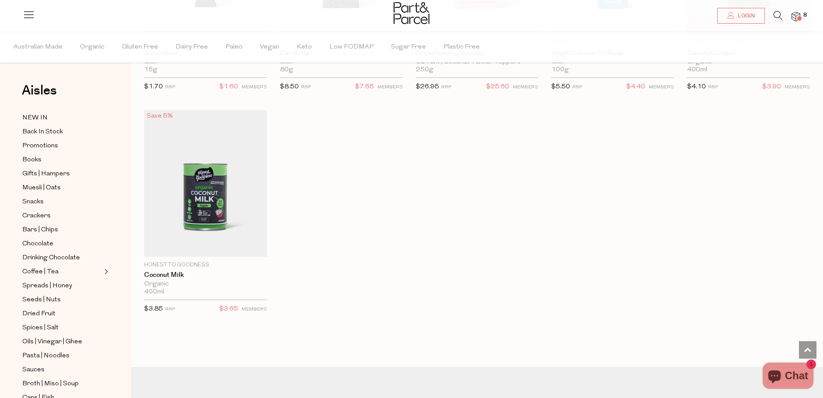
click at [798, 12] on img at bounding box center [796, 17] width 9 height 10
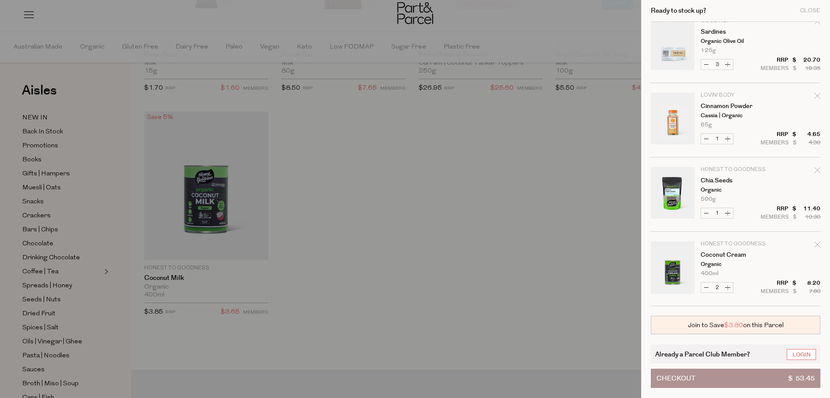
scroll to position [131, 0]
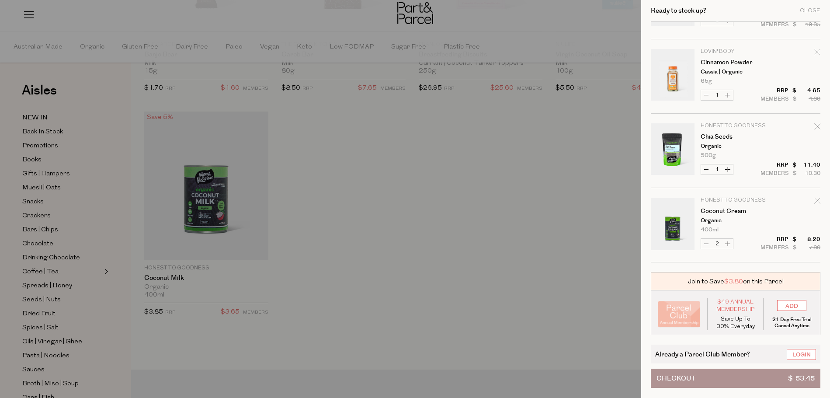
click at [729, 247] on button "Increase Coconut Cream" at bounding box center [727, 244] width 10 height 10
type input "3"
click at [729, 243] on form "Image Product Total Qty The Almond Farmer Almond Meal Gluten Free 200g Only 58 …" at bounding box center [736, 76] width 170 height 371
click at [728, 248] on button "Increase Coconut Cream" at bounding box center [727, 244] width 10 height 10
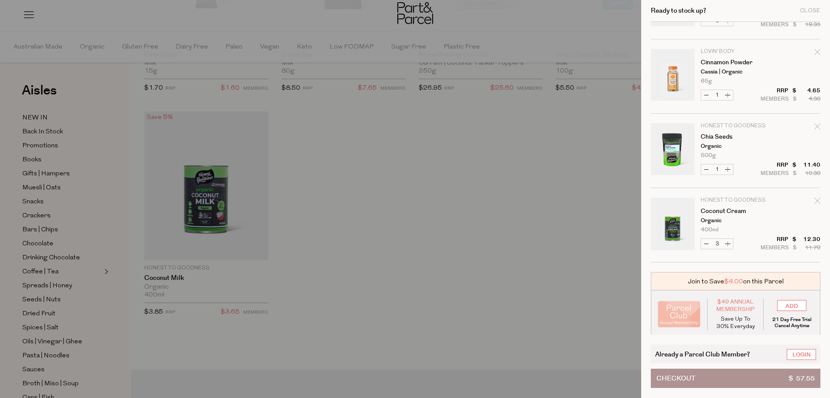
type input "4"
click at [731, 246] on button "Increase Coconut Cream" at bounding box center [727, 244] width 10 height 10
type input "5"
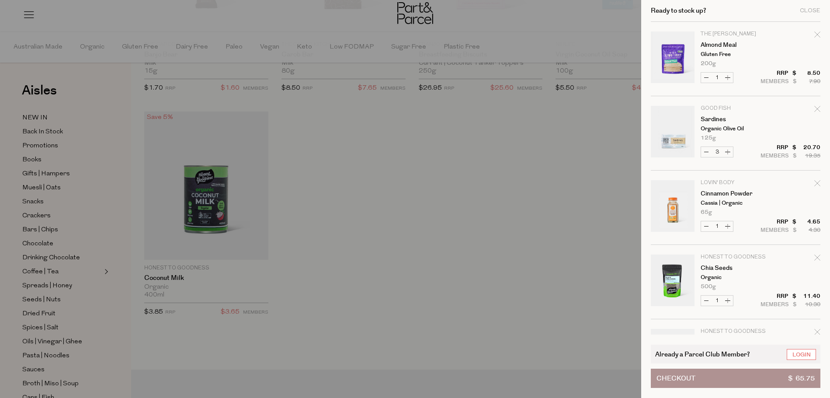
click at [730, 245] on tbody "The Almond Farmer Almond Meal Gluten Free 200g Only 55 Available Decrease Almon…" at bounding box center [736, 207] width 170 height 371
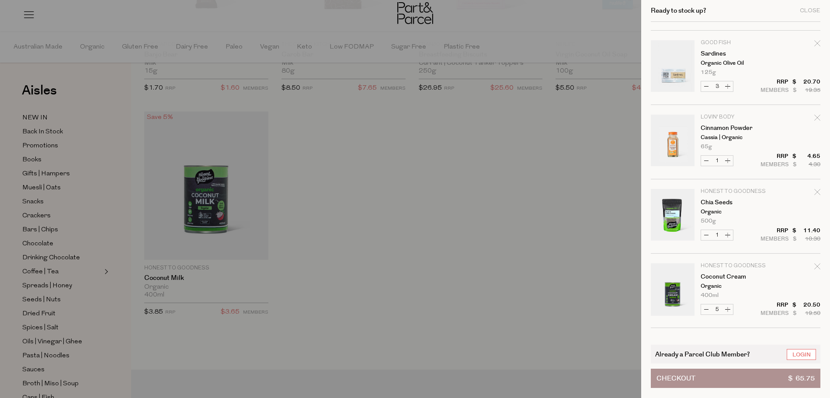
scroll to position [135, 0]
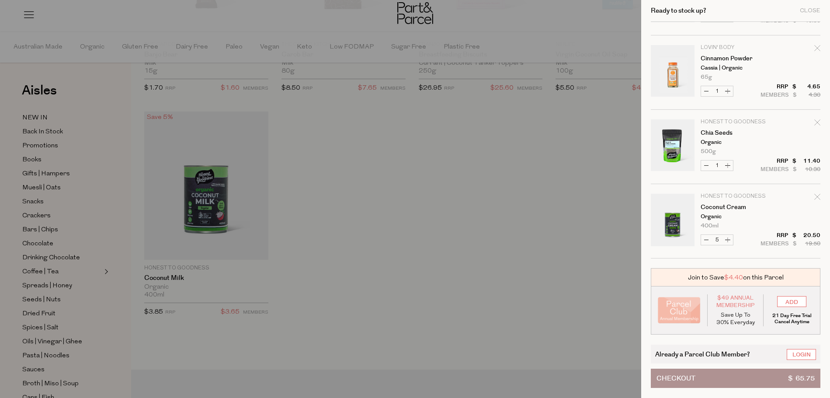
click at [731, 244] on button "Increase Coconut Cream" at bounding box center [727, 240] width 10 height 10
type input "6"
click at [524, 240] on div at bounding box center [415, 199] width 830 height 398
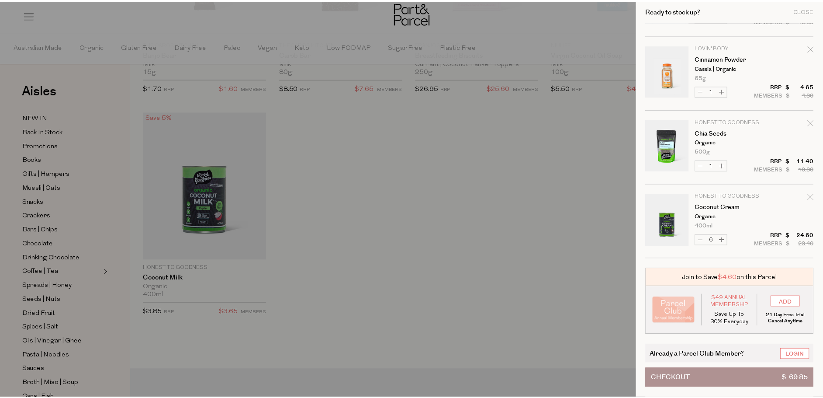
scroll to position [869, 0]
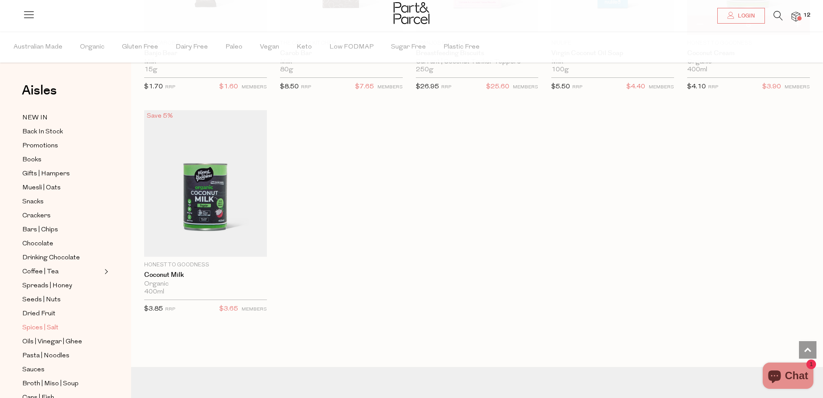
click at [48, 323] on span "Spices | Salt" at bounding box center [40, 328] width 36 height 10
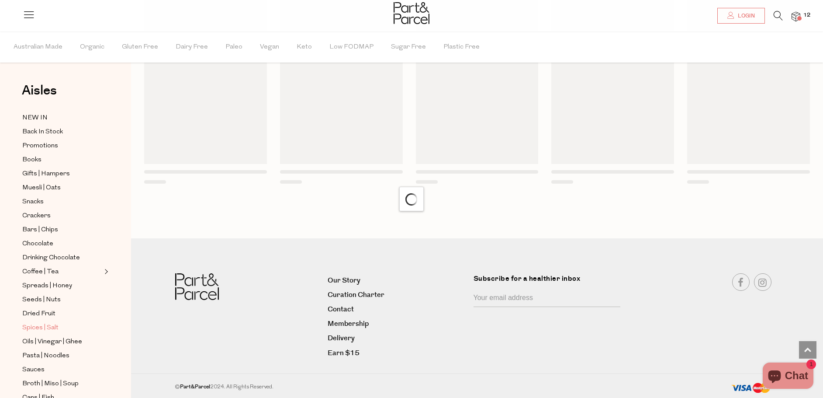
scroll to position [528, 0]
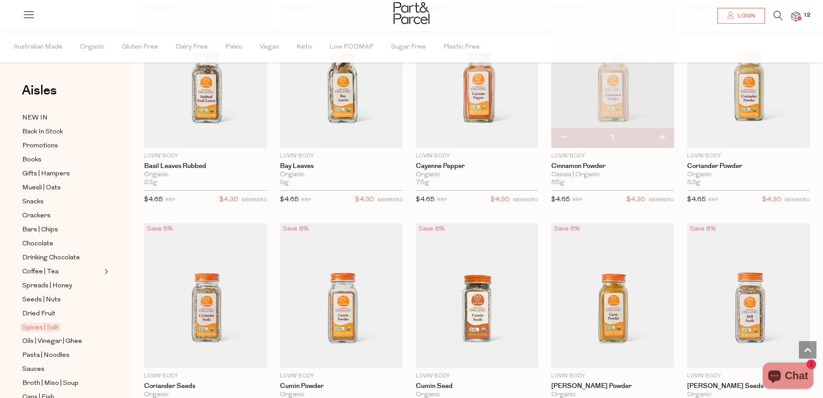
scroll to position [1486, 0]
